Goal: Navigation & Orientation: Find specific page/section

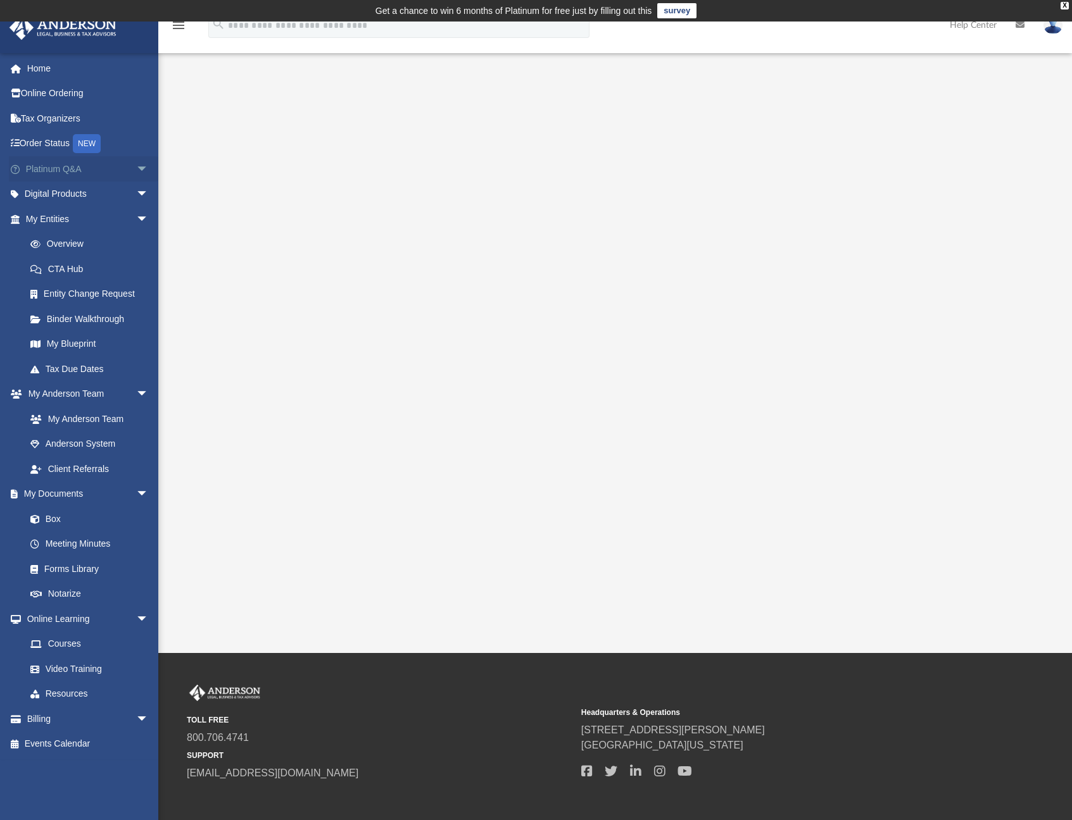
click at [136, 167] on span "arrow_drop_down" at bounding box center [148, 169] width 25 height 26
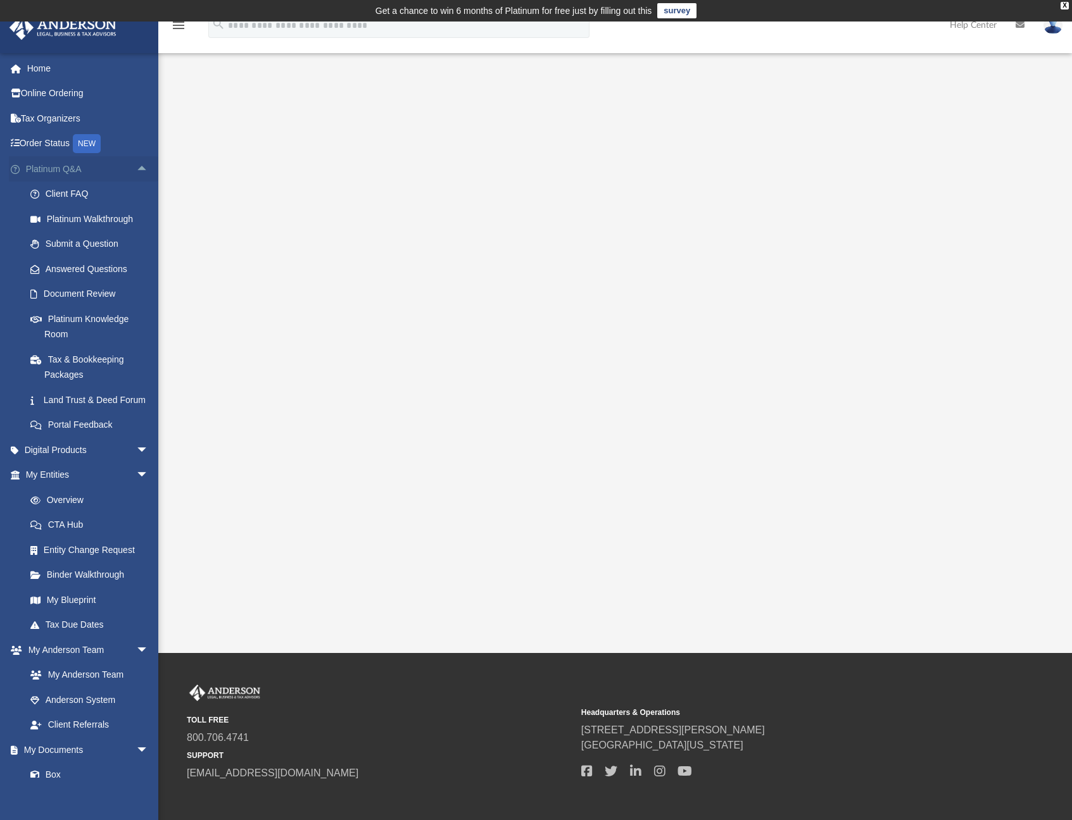
click at [136, 167] on span "arrow_drop_up" at bounding box center [148, 169] width 25 height 26
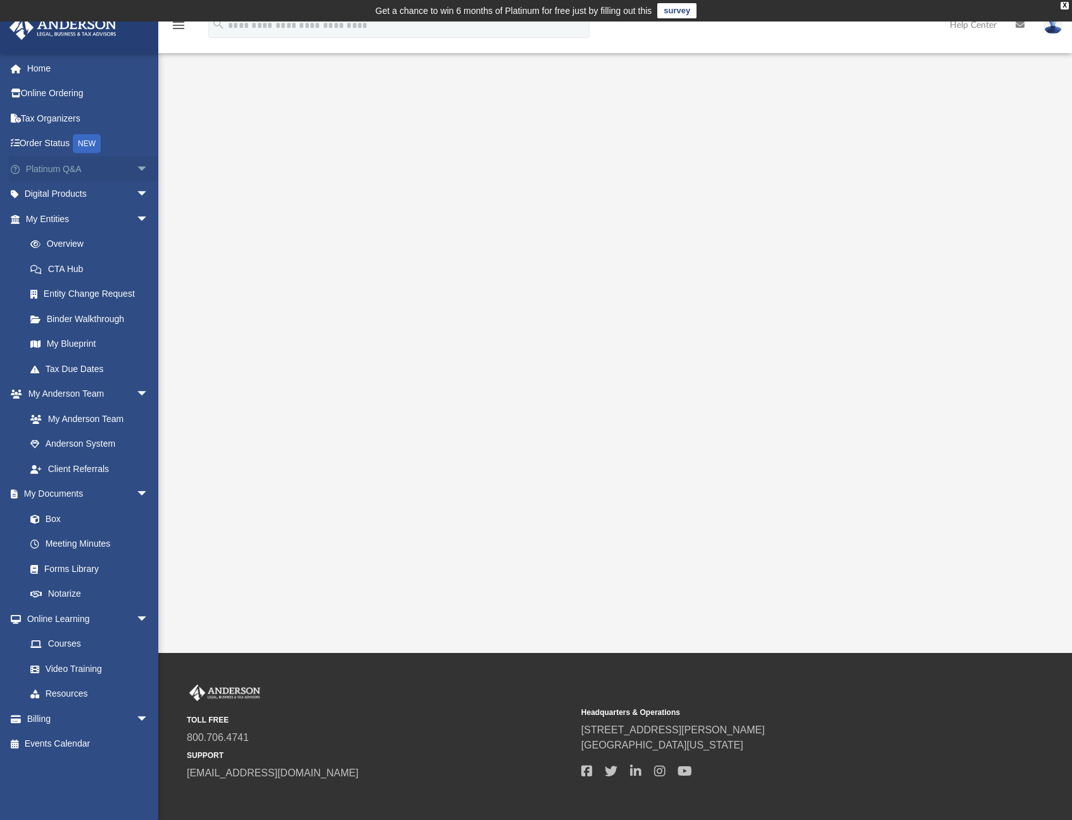
click at [136, 167] on span "arrow_drop_down" at bounding box center [148, 169] width 25 height 26
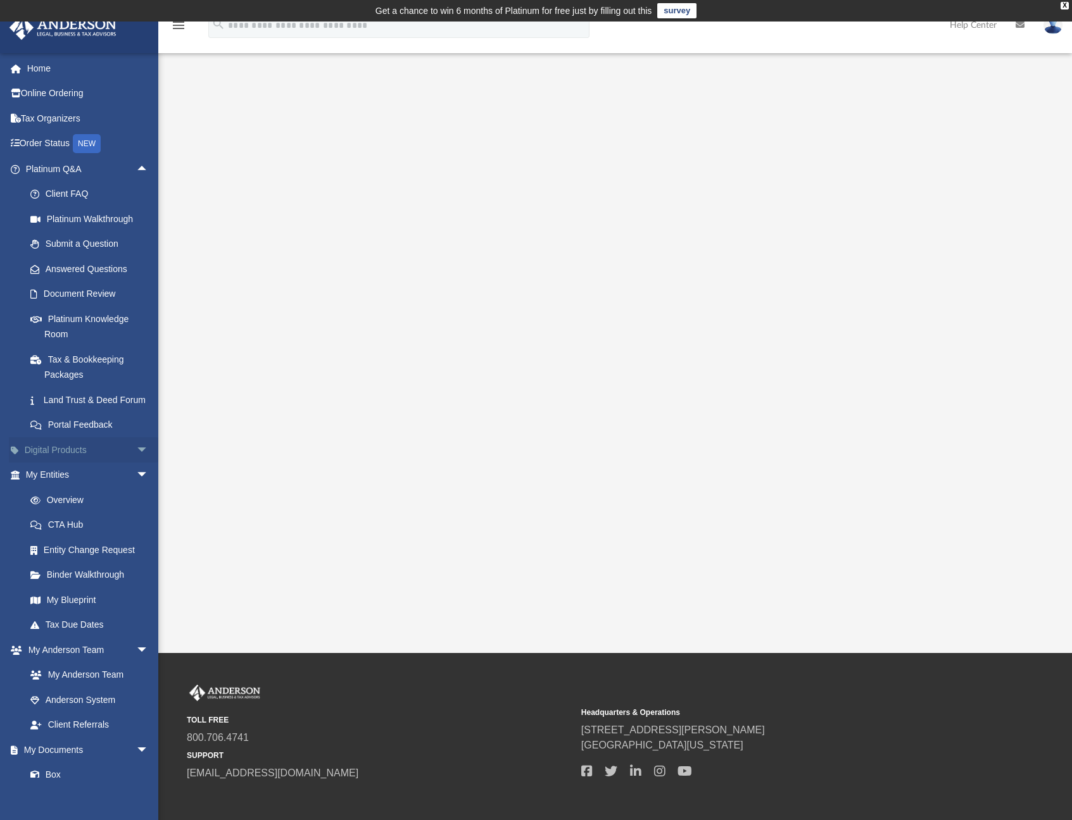
click at [136, 457] on span "arrow_drop_down" at bounding box center [148, 450] width 25 height 26
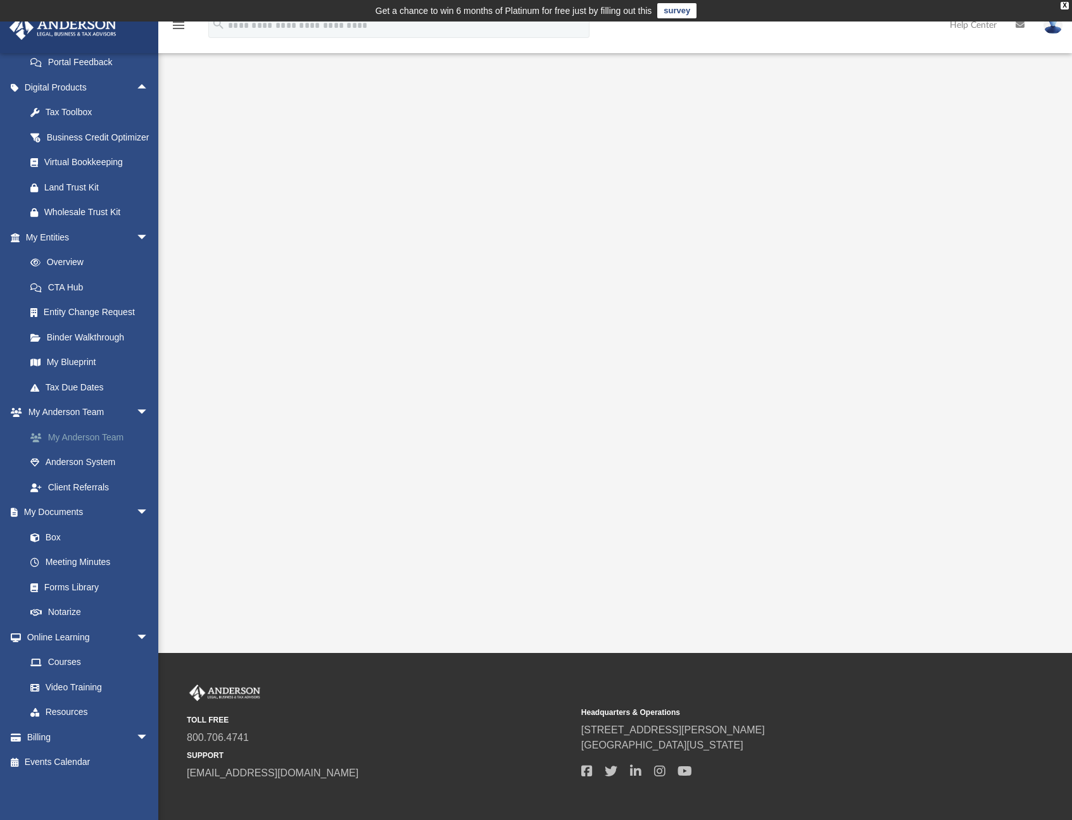
scroll to position [379, 0]
click at [77, 596] on link "Forms Library" at bounding box center [93, 587] width 150 height 25
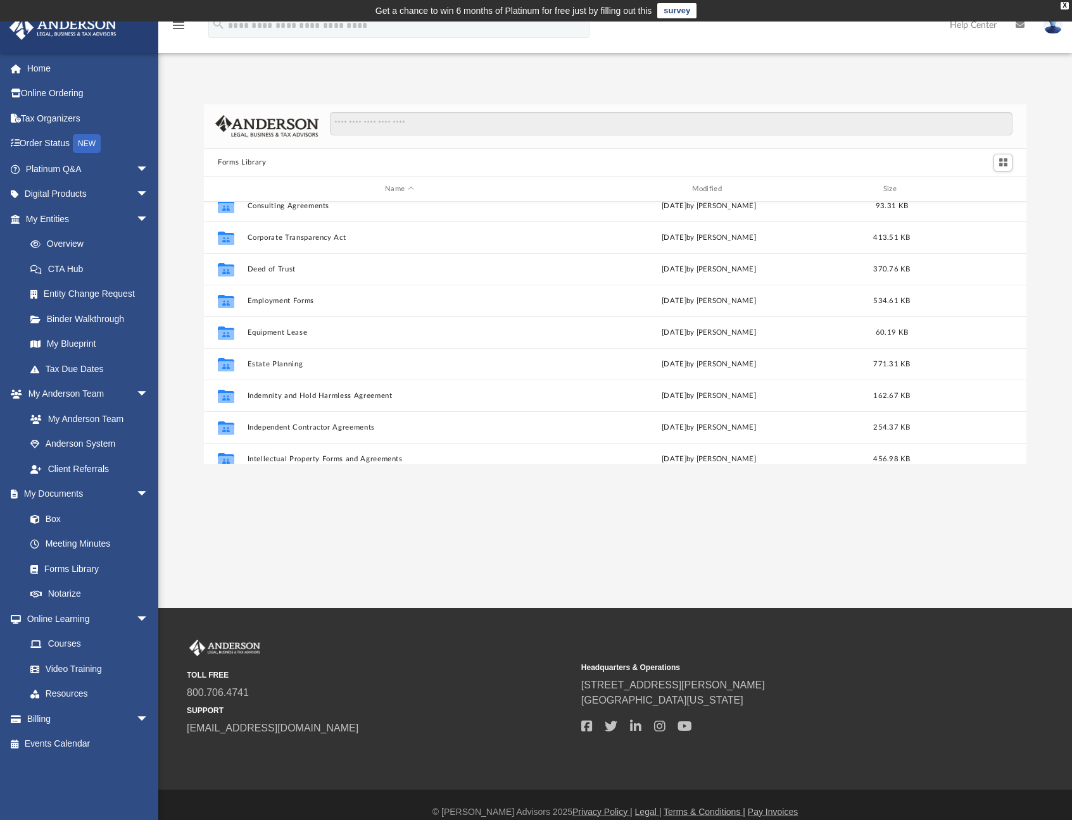
scroll to position [313, 0]
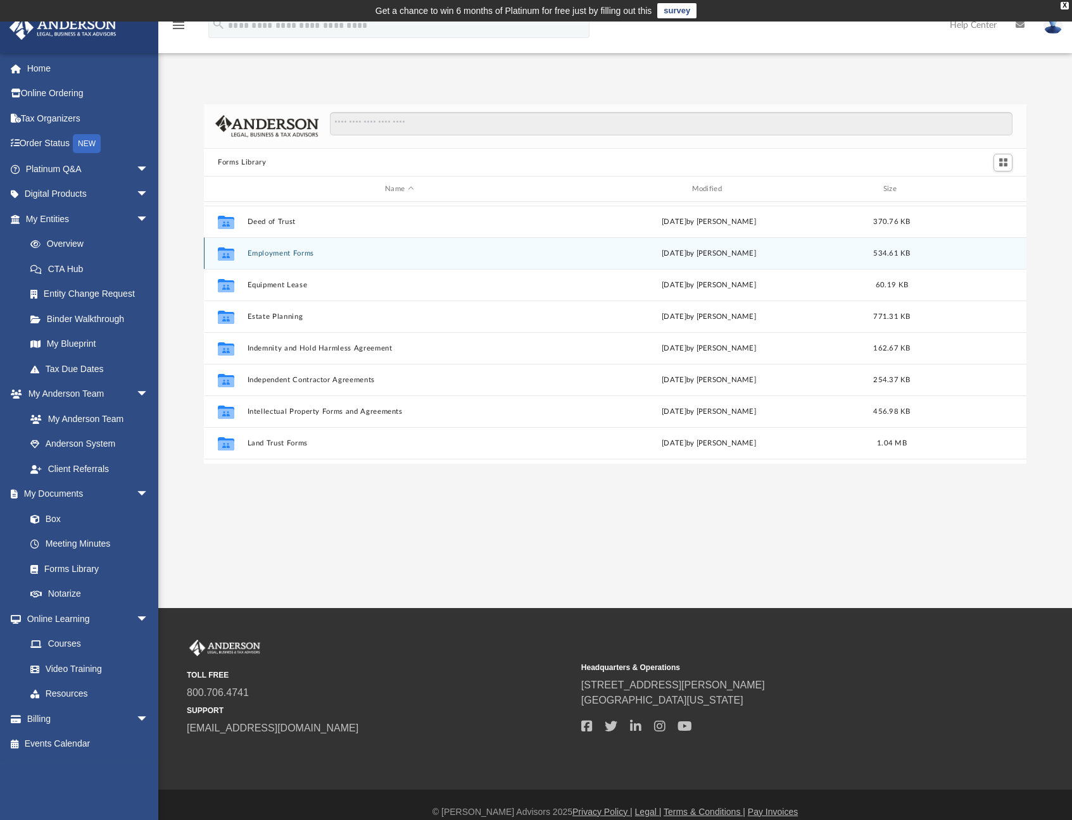
click at [295, 257] on button "Employment Forms" at bounding box center [399, 253] width 304 height 8
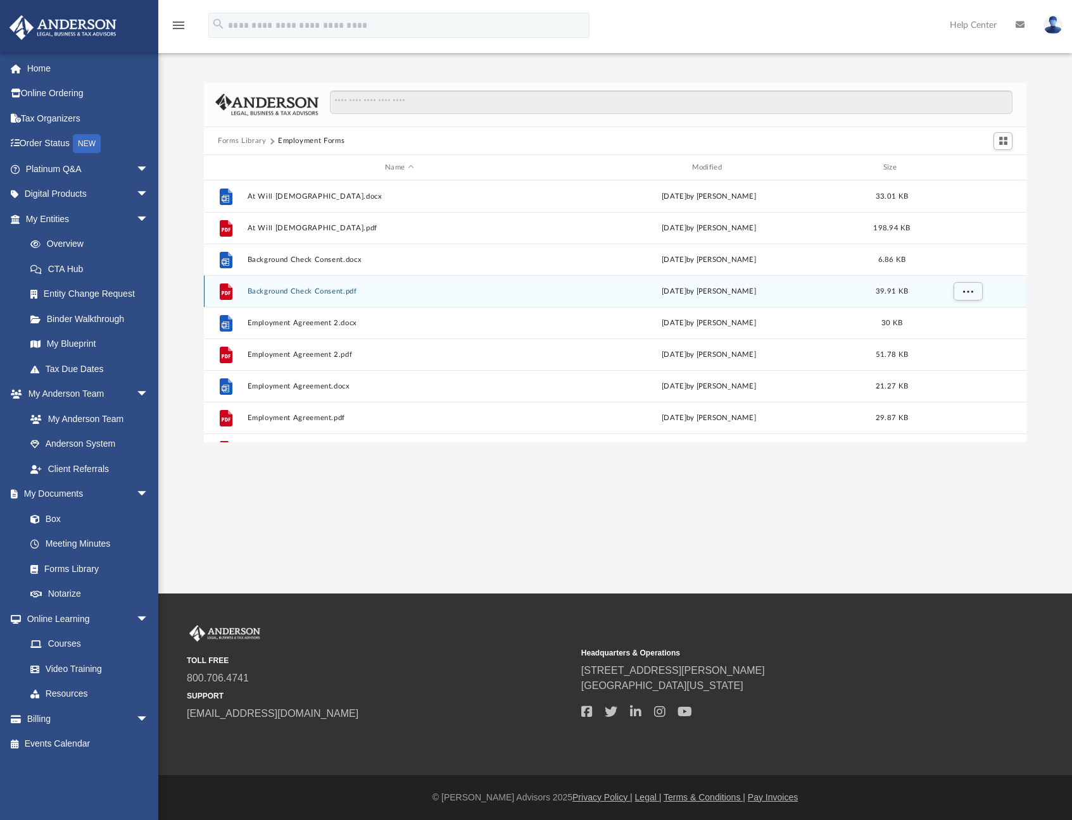
scroll to position [0, 0]
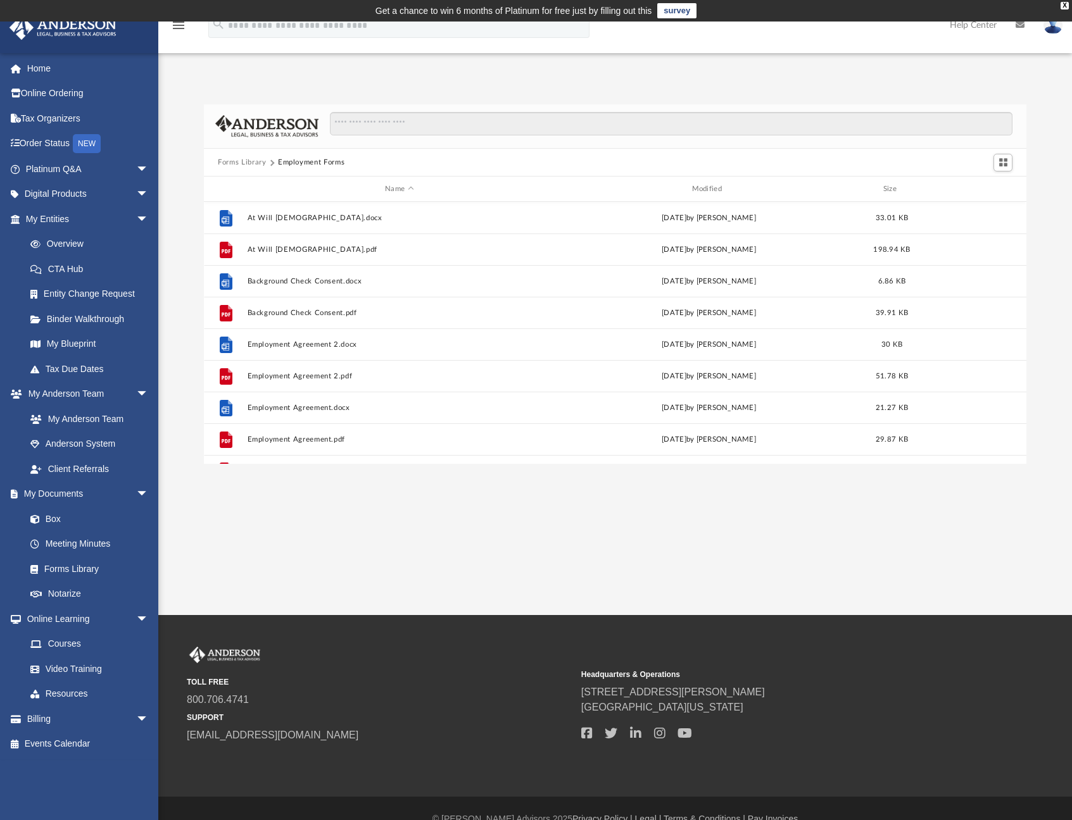
click at [253, 162] on button "Forms Library" at bounding box center [242, 162] width 48 height 11
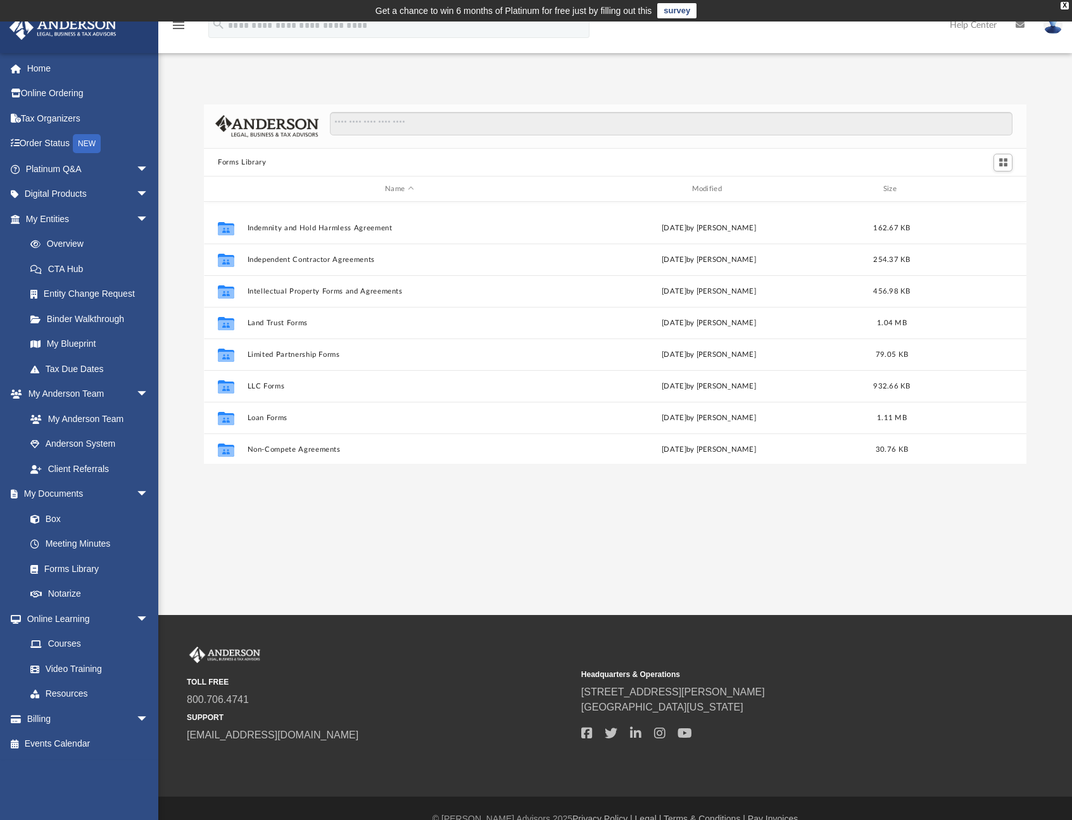
scroll to position [481, 0]
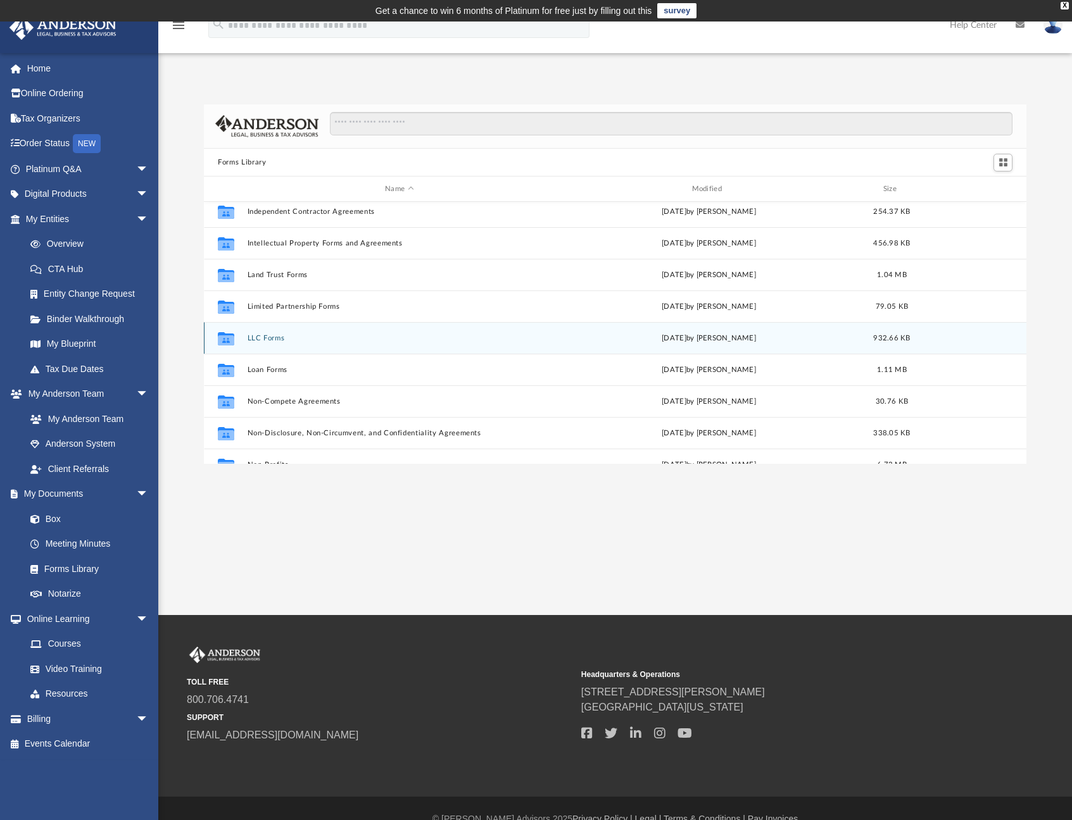
click at [281, 336] on button "LLC Forms" at bounding box center [399, 338] width 304 height 8
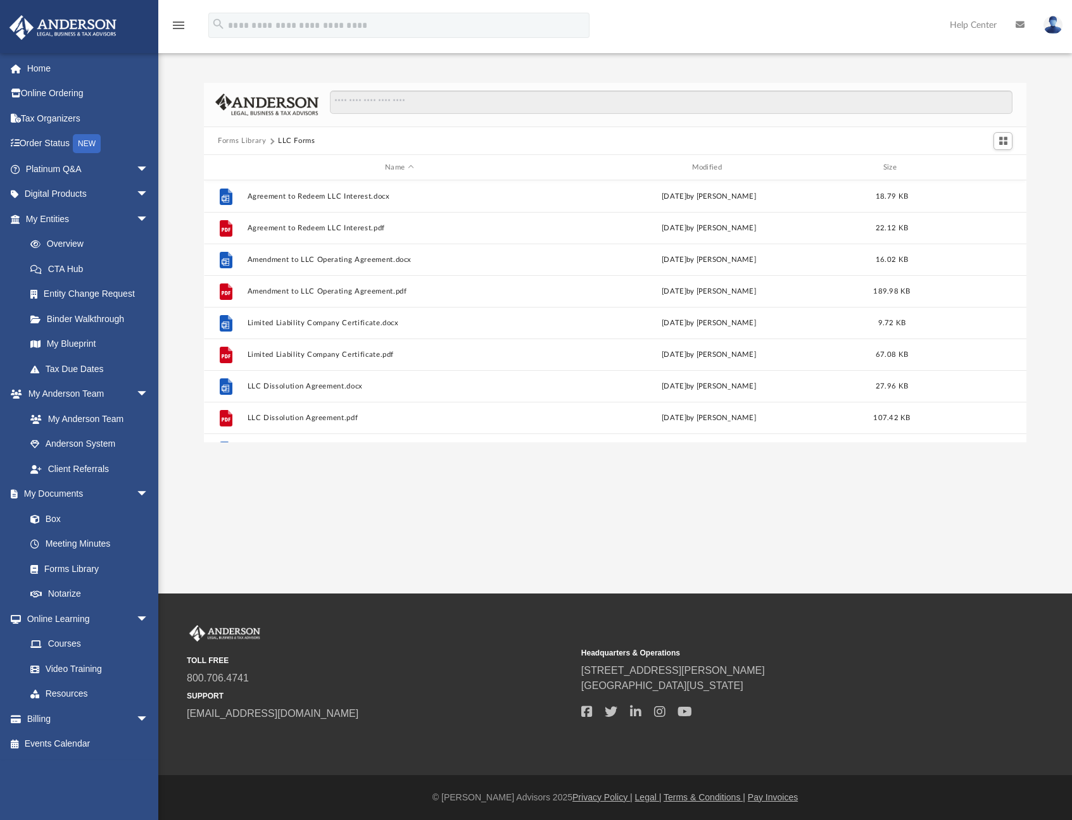
scroll to position [0, 0]
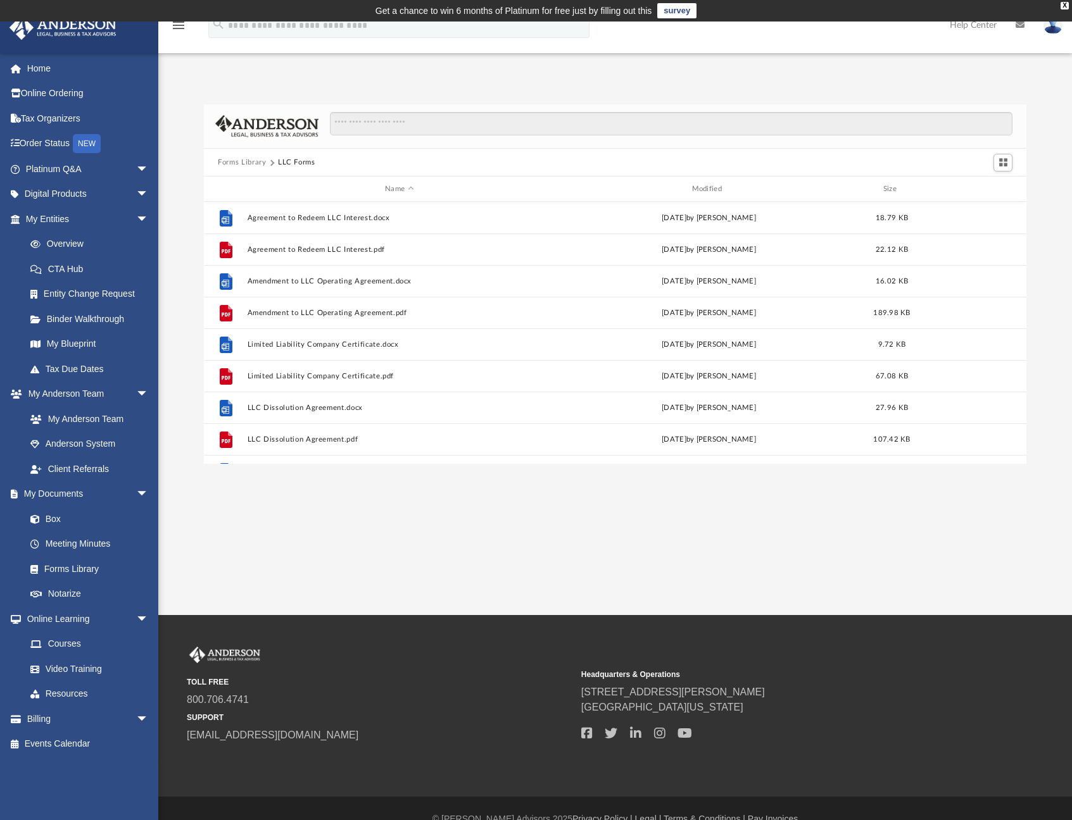
click at [245, 161] on button "Forms Library" at bounding box center [242, 162] width 48 height 11
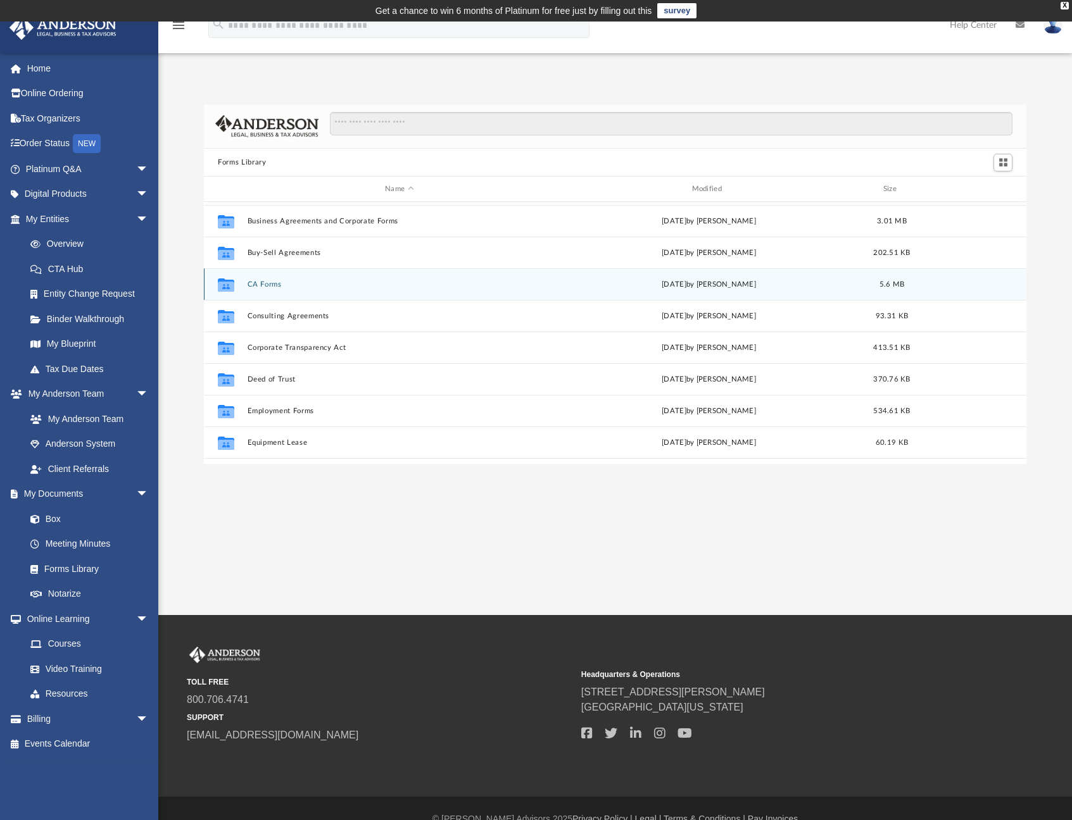
click at [266, 287] on button "CA Forms" at bounding box center [399, 284] width 304 height 8
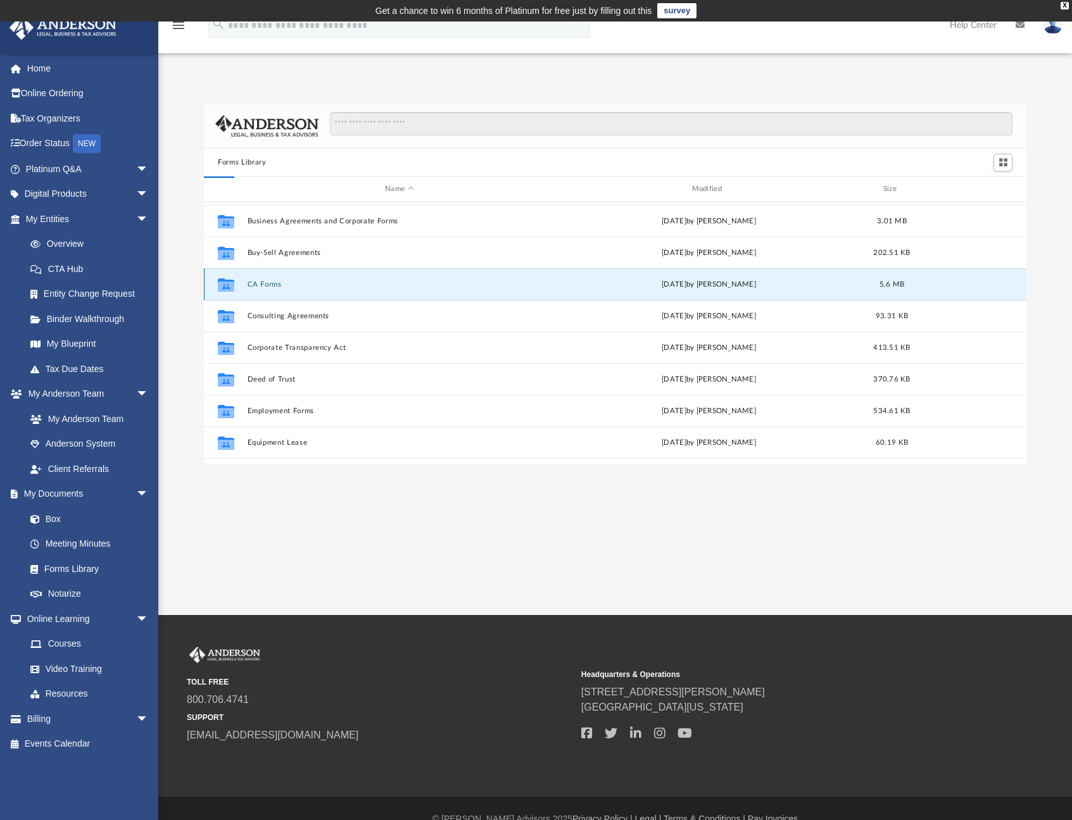
scroll to position [0, 0]
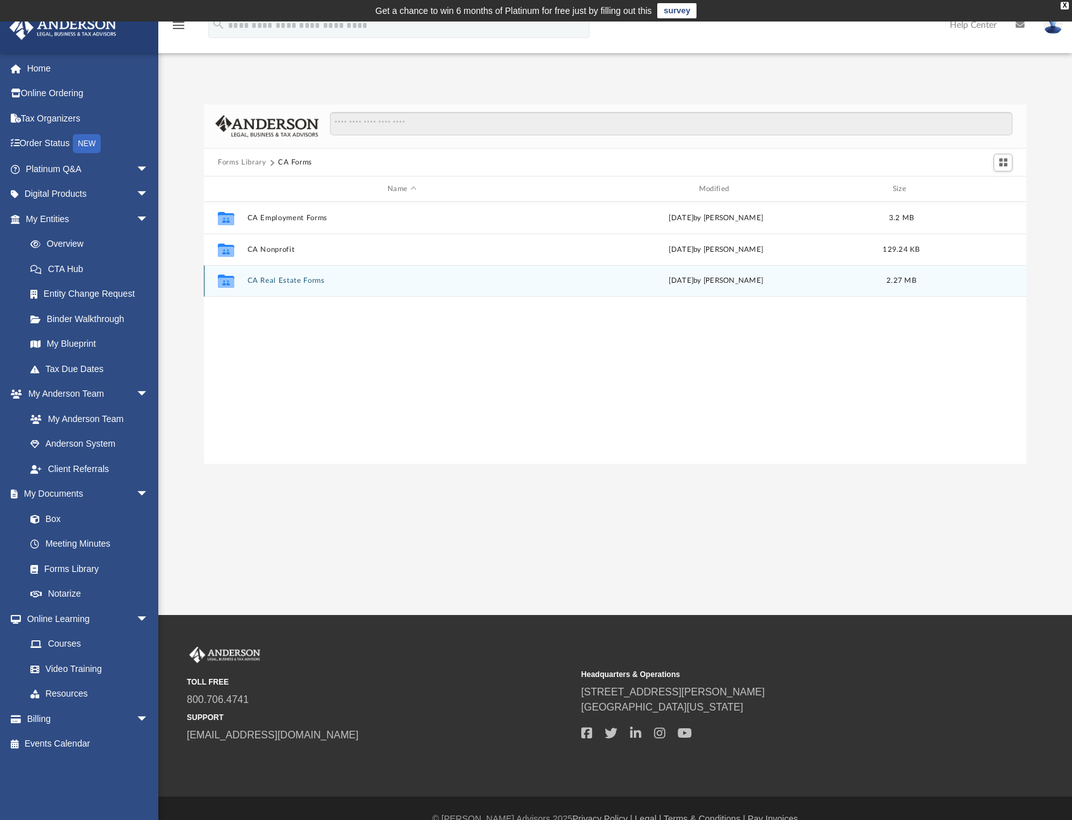
click at [273, 279] on button "CA Real Estate Forms" at bounding box center [401, 281] width 309 height 8
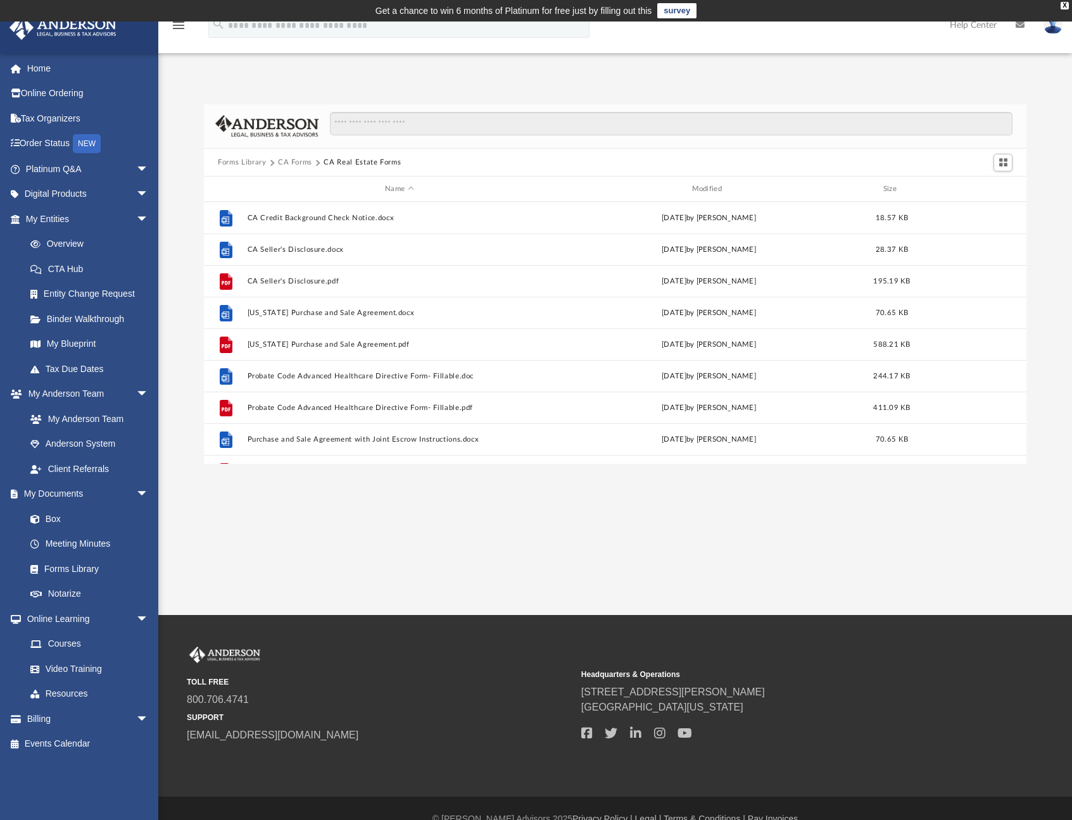
click at [256, 161] on button "Forms Library" at bounding box center [242, 162] width 48 height 11
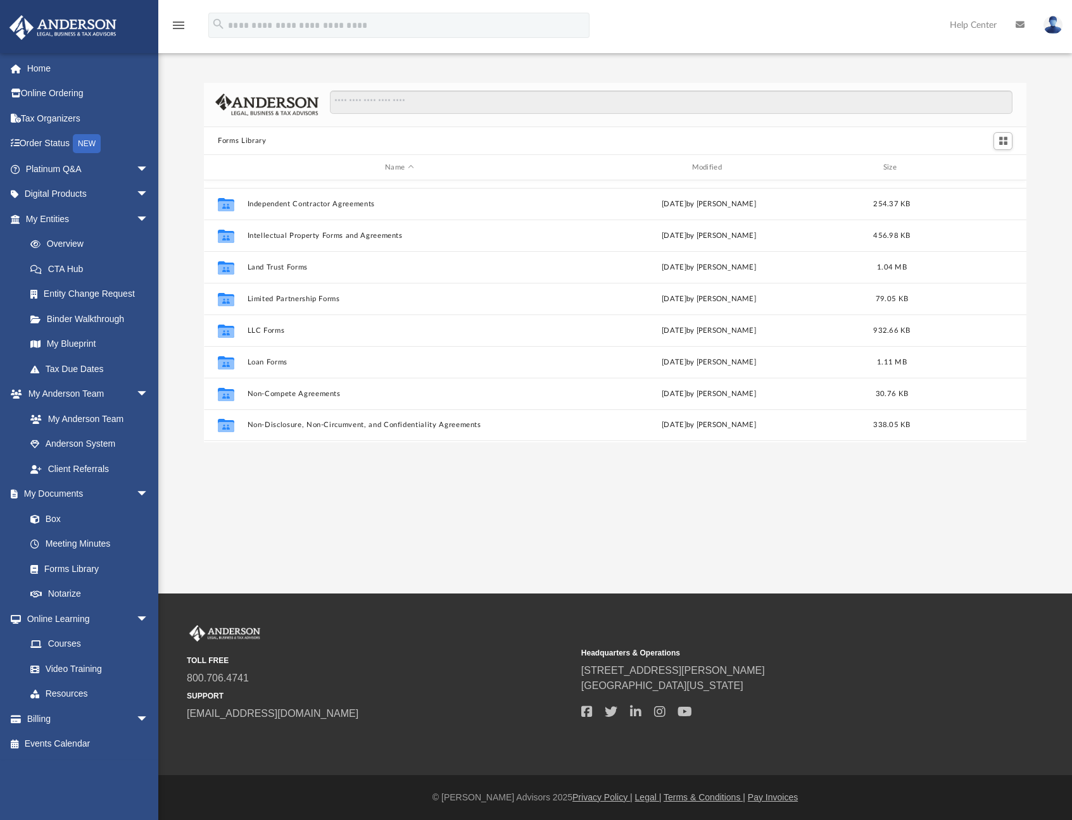
scroll to position [418, 0]
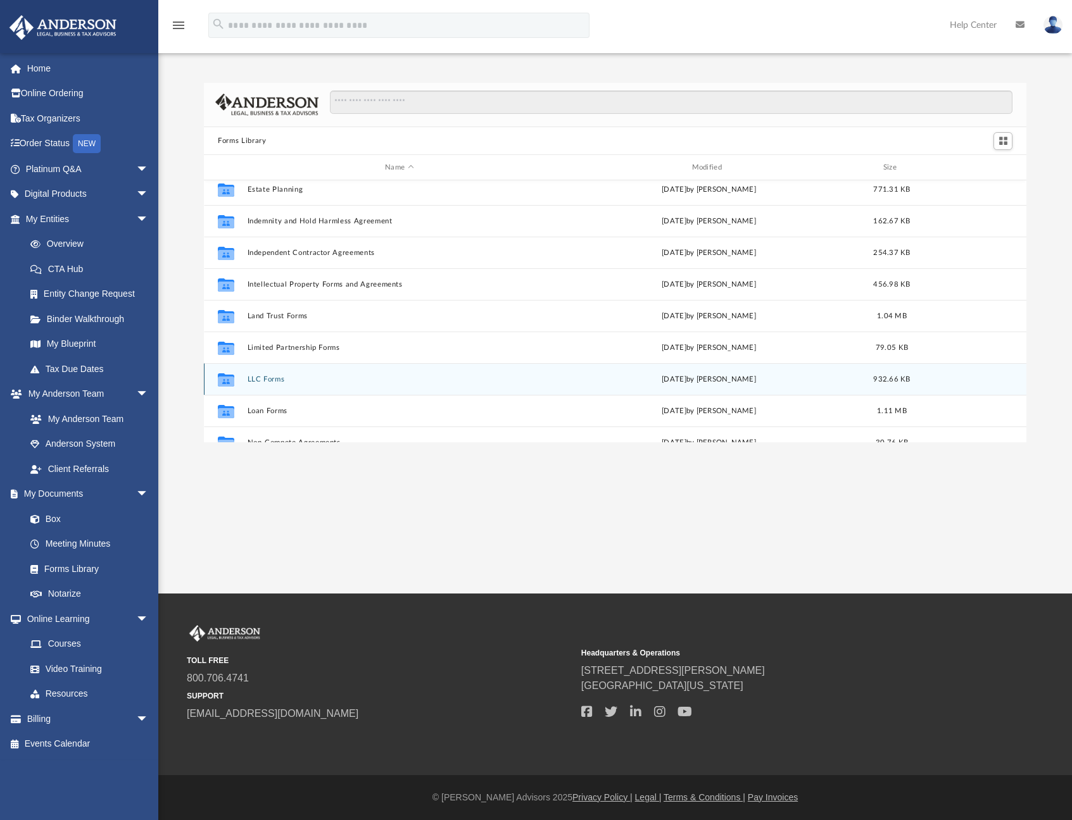
click at [275, 377] on button "LLC Forms" at bounding box center [399, 379] width 304 height 8
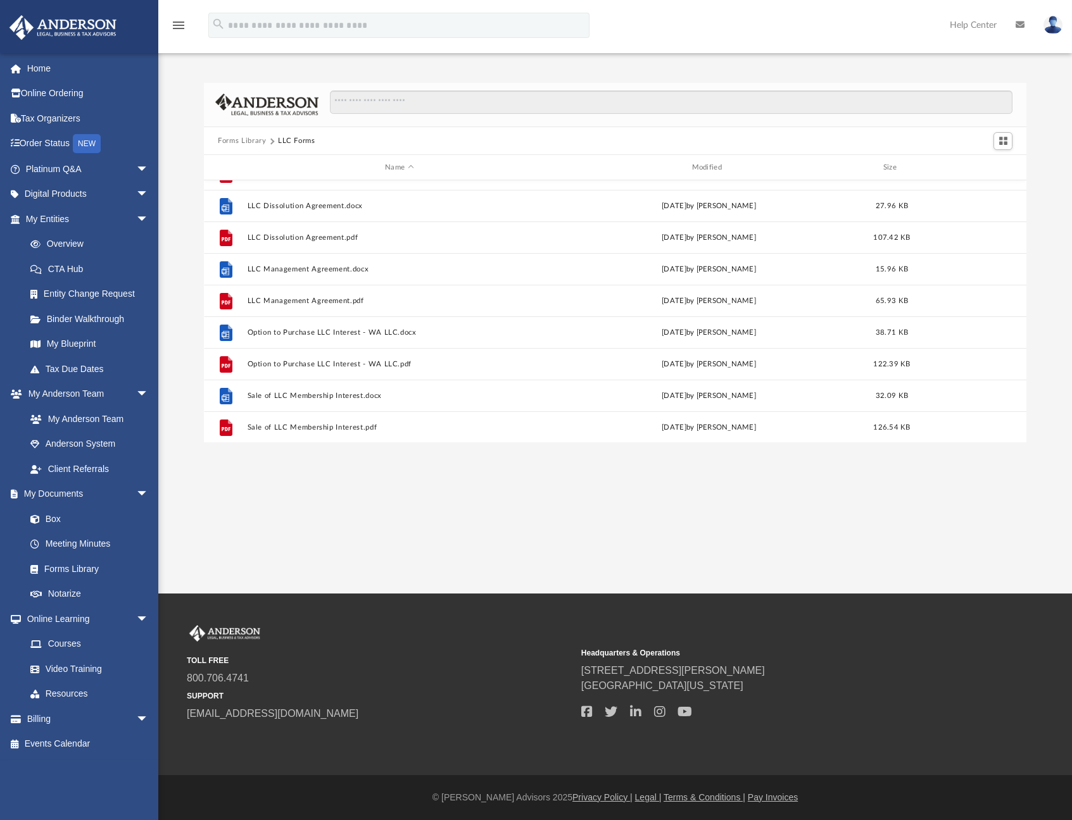
scroll to position [244, 0]
click at [260, 138] on button "Forms Library" at bounding box center [242, 140] width 48 height 11
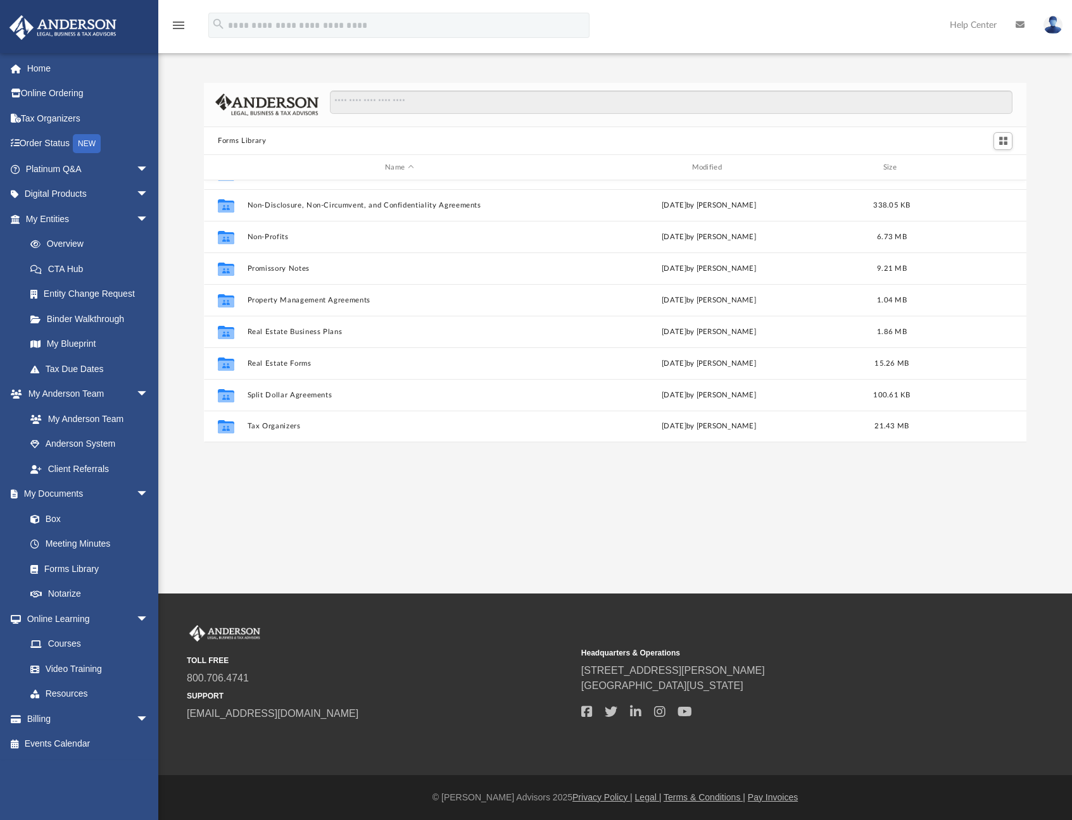
scroll to position [0, 0]
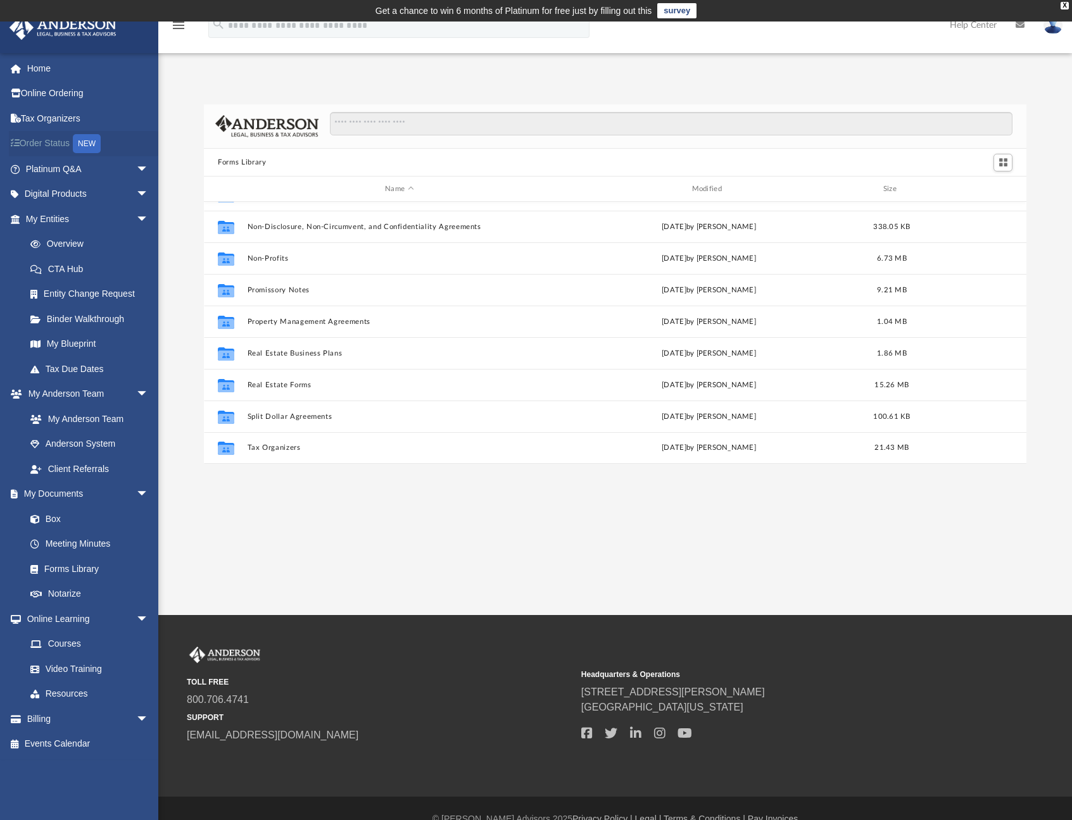
click at [48, 142] on link "Order Status NEW" at bounding box center [88, 144] width 159 height 26
